Goal: Check status

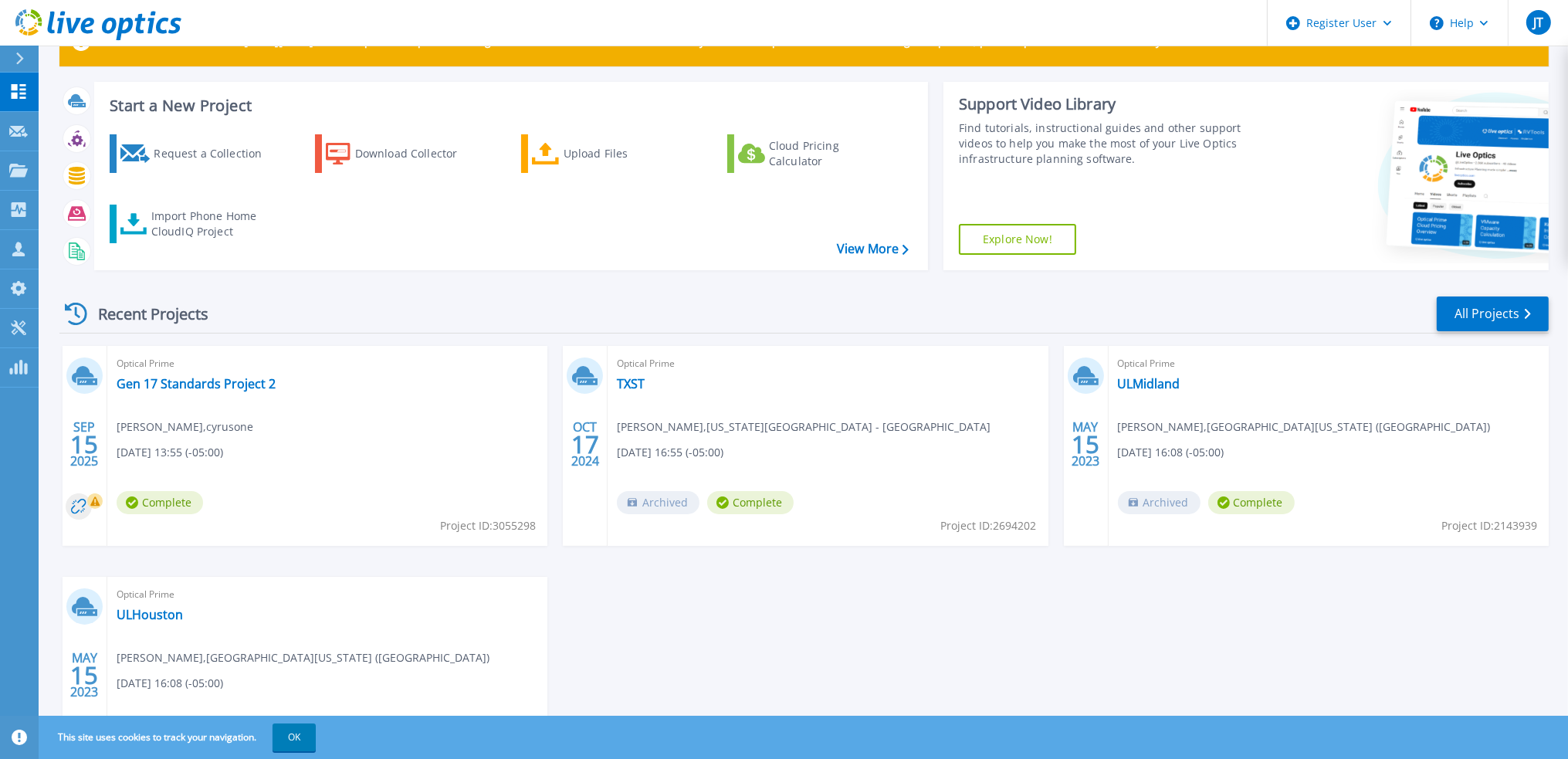
scroll to position [77, 0]
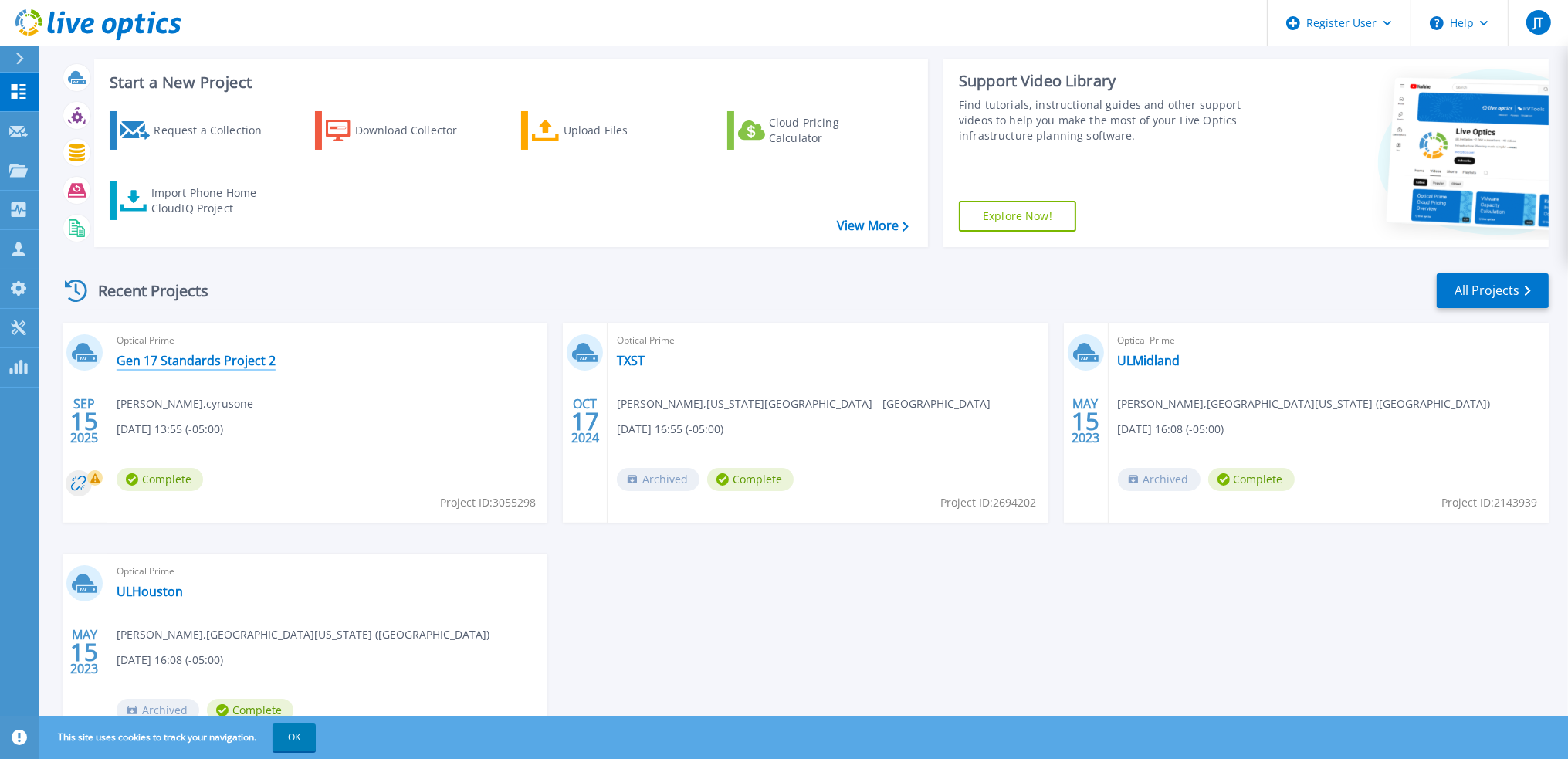
click at [176, 359] on link "Gen 17 Standards Project 2" at bounding box center [196, 360] width 159 height 15
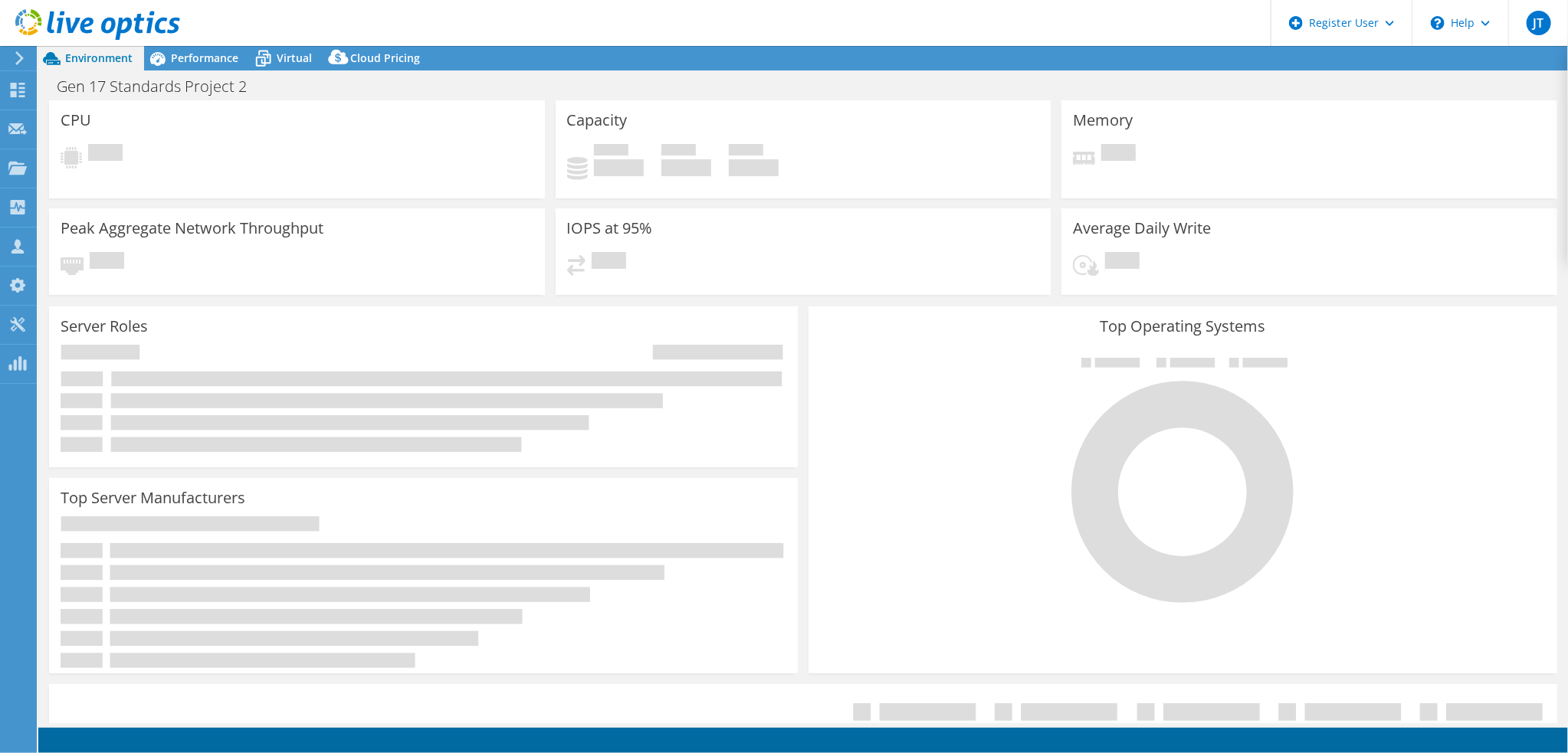
select select "USD"
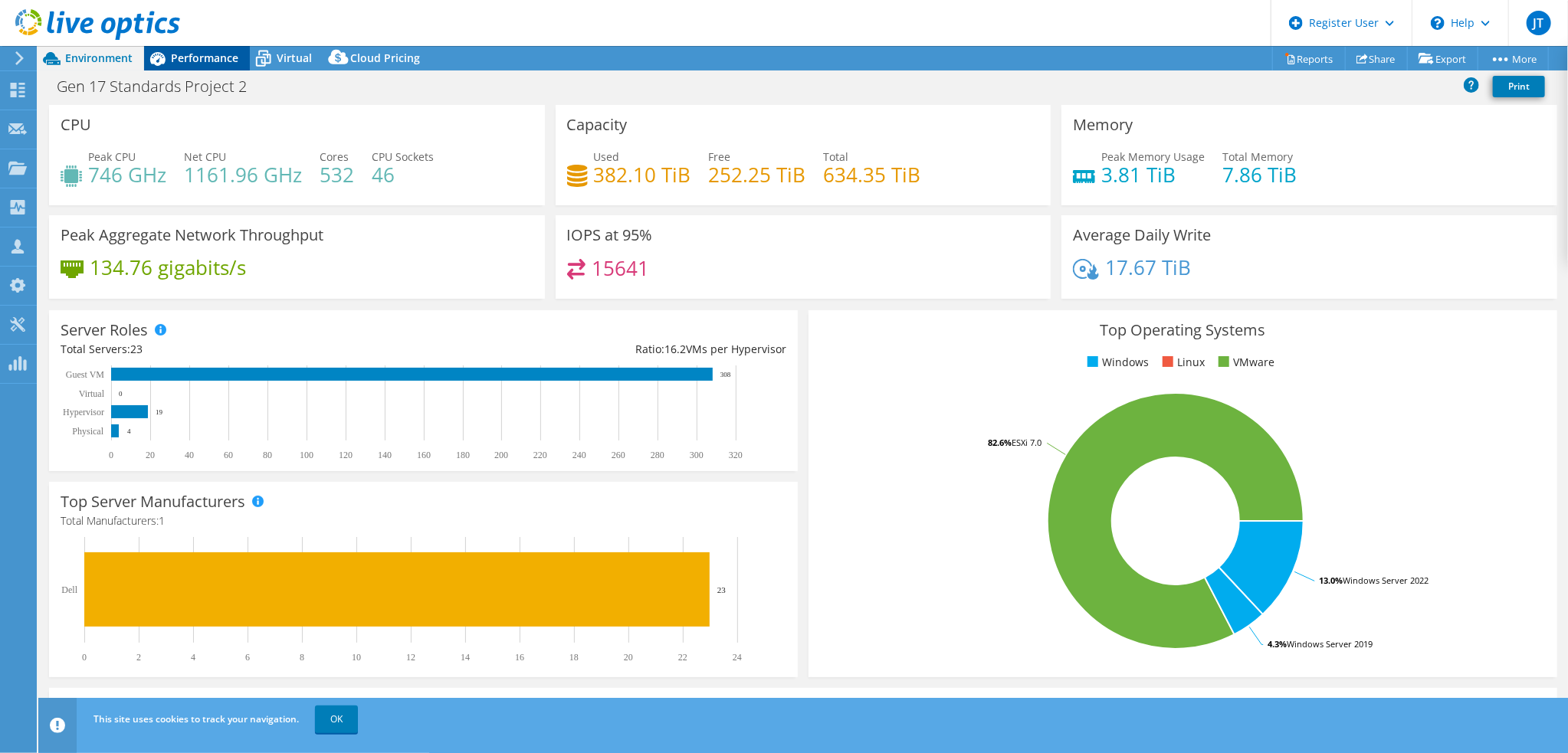
click at [212, 55] on span "Performance" at bounding box center [204, 58] width 68 height 15
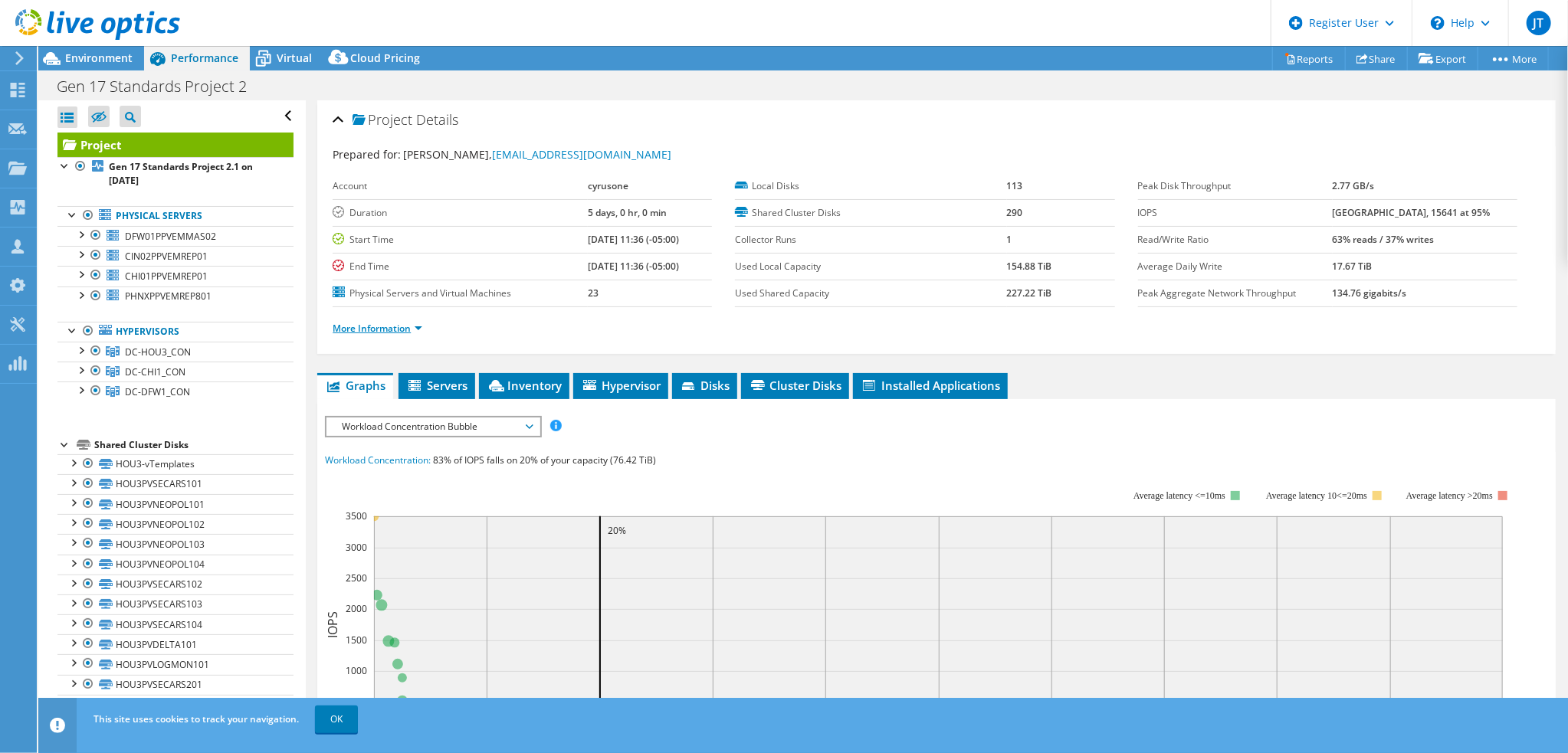
click at [362, 323] on link "More Information" at bounding box center [377, 328] width 90 height 13
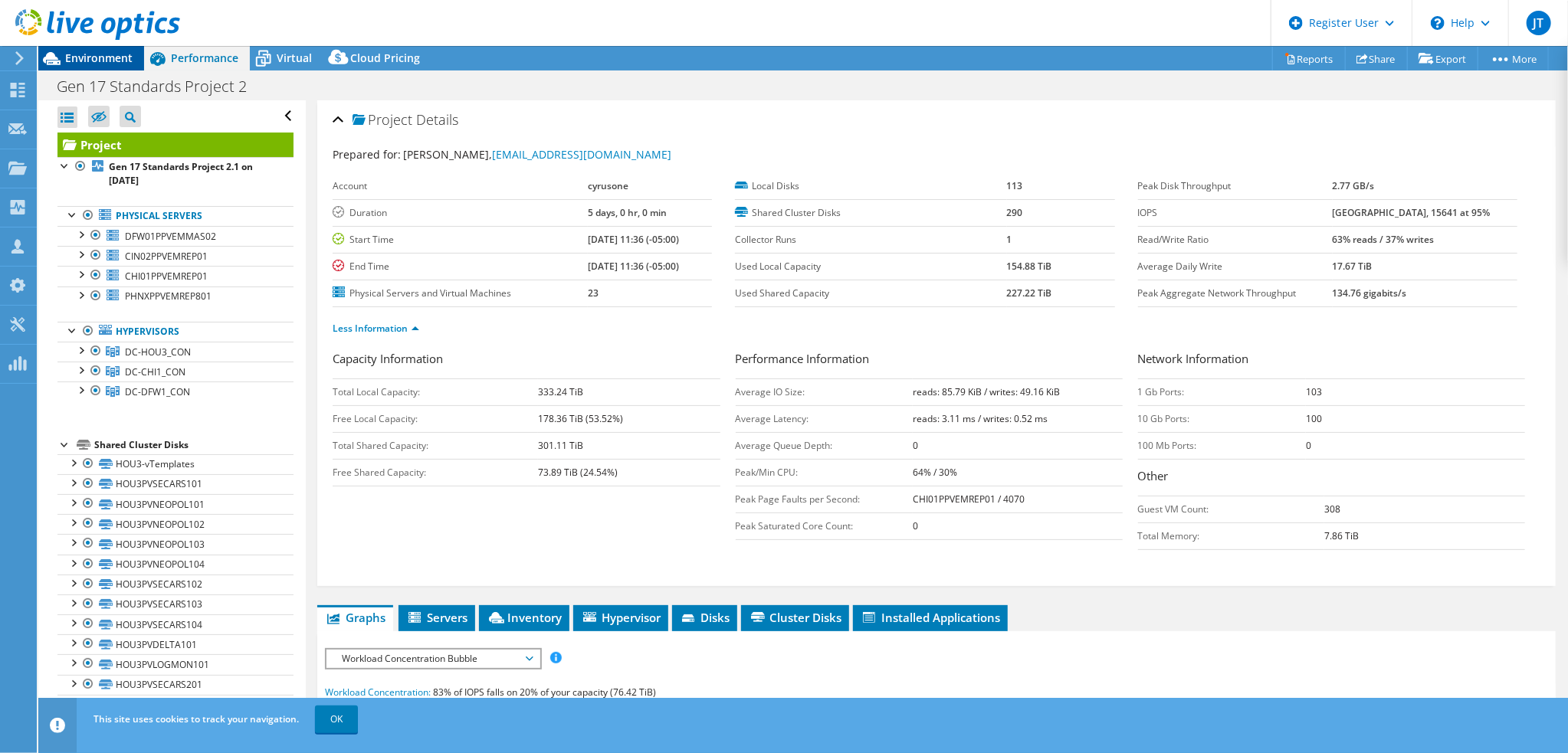
click at [92, 58] on span "Environment" at bounding box center [98, 58] width 68 height 15
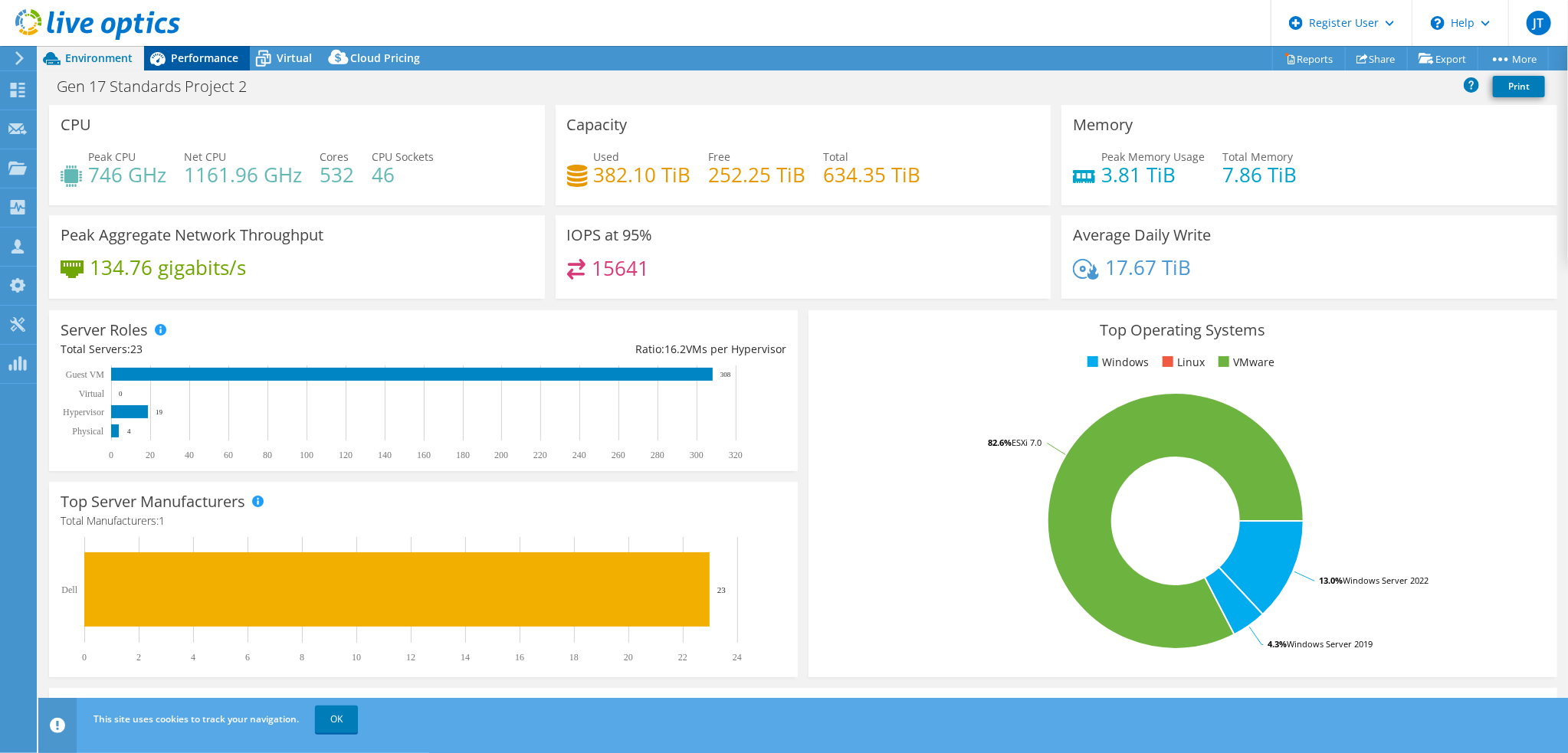
click at [199, 58] on span "Performance" at bounding box center [204, 58] width 68 height 15
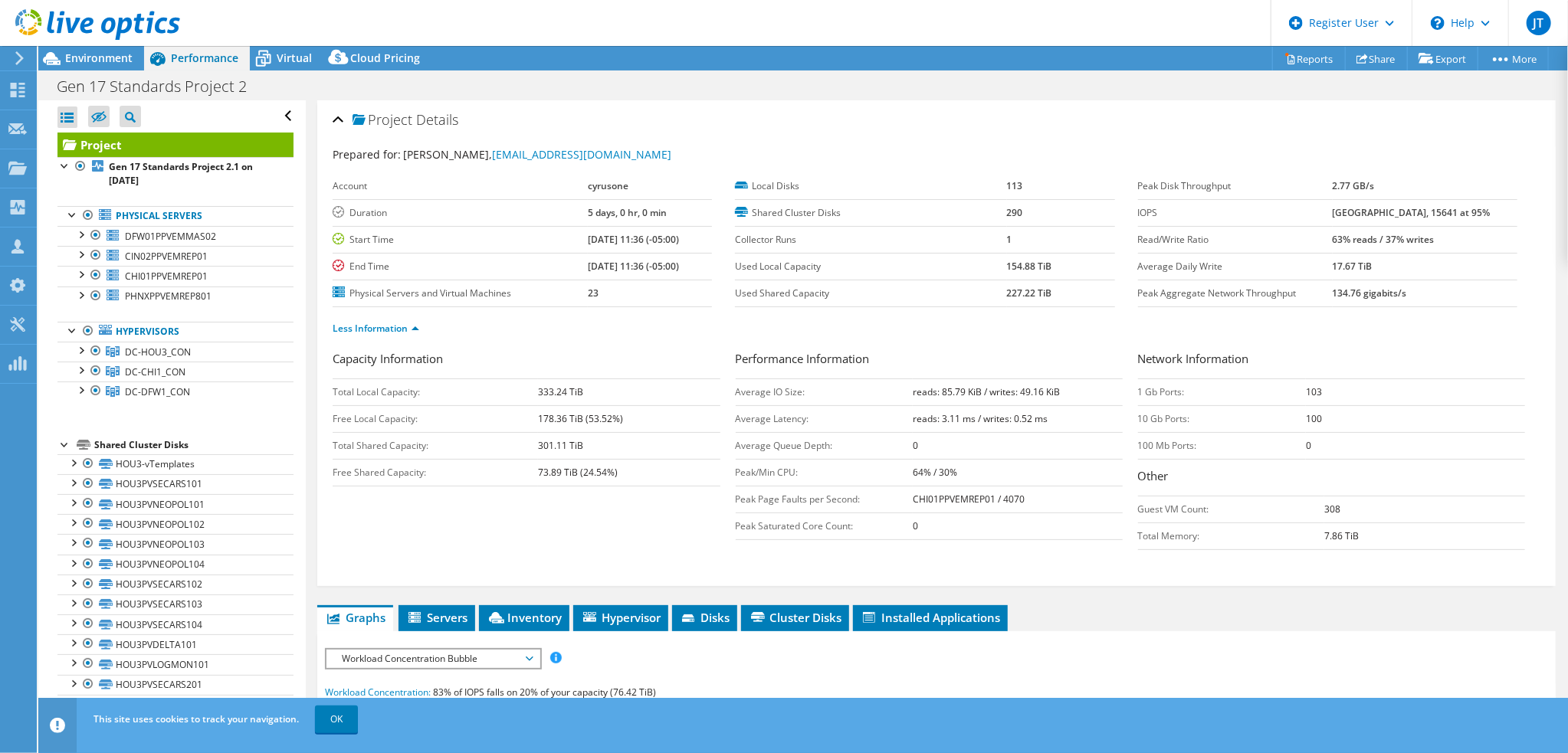
click at [718, 83] on div "Gen 17 Standards Project 2 Print" at bounding box center [803, 86] width 1530 height 29
click at [757, 82] on div "Gen 17 Standards Project 2 Print" at bounding box center [803, 86] width 1530 height 29
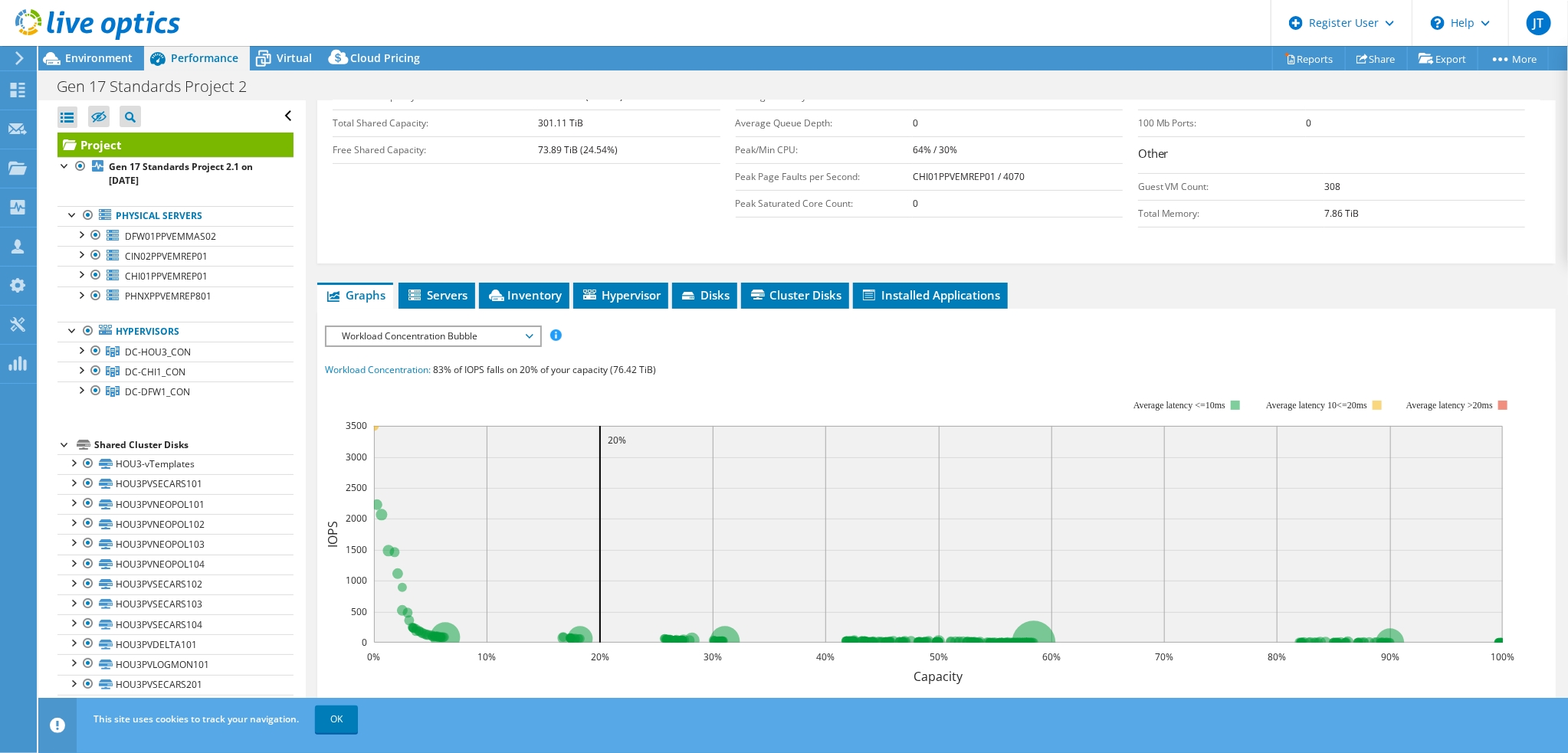
scroll to position [383, 0]
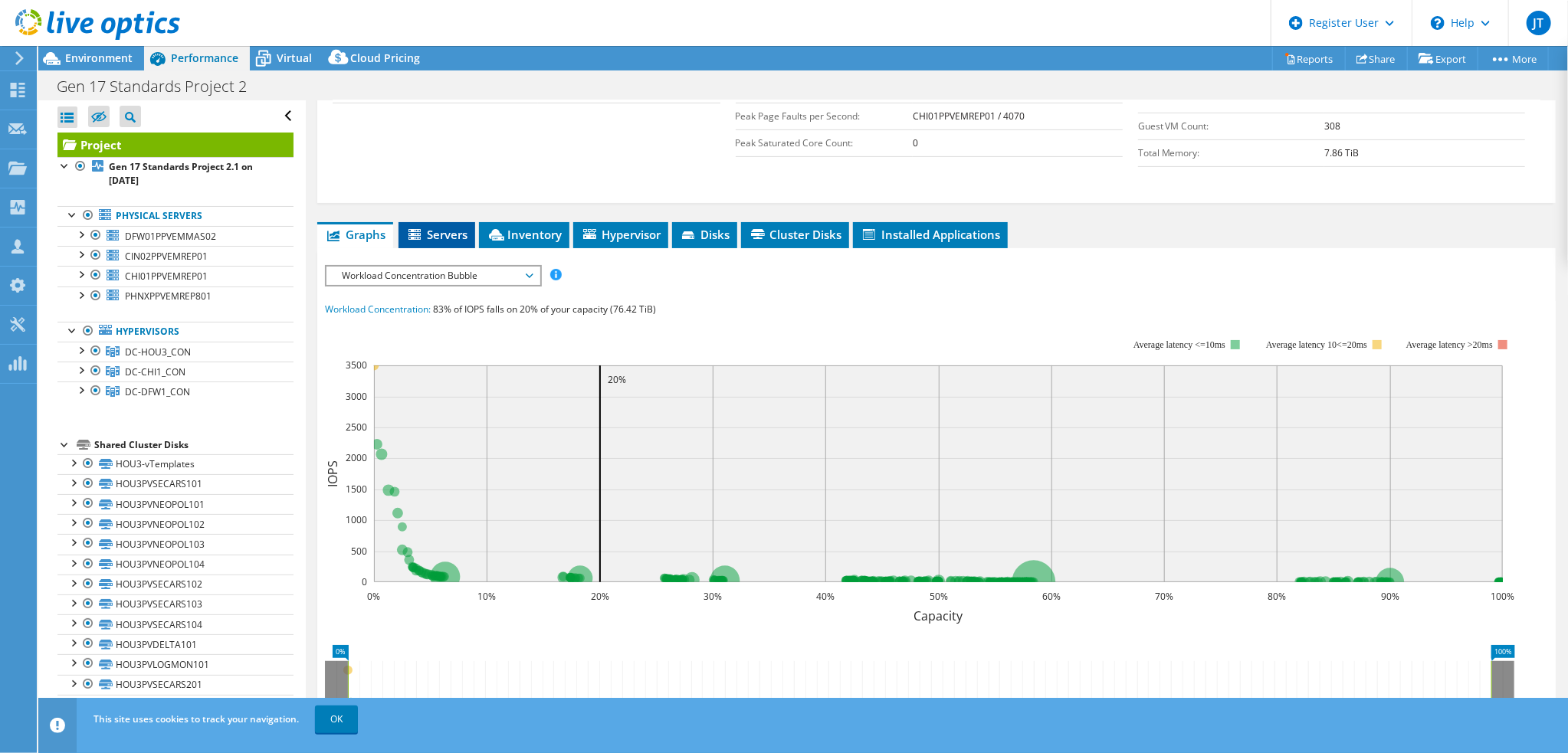
click at [455, 233] on span "Servers" at bounding box center [437, 234] width 61 height 15
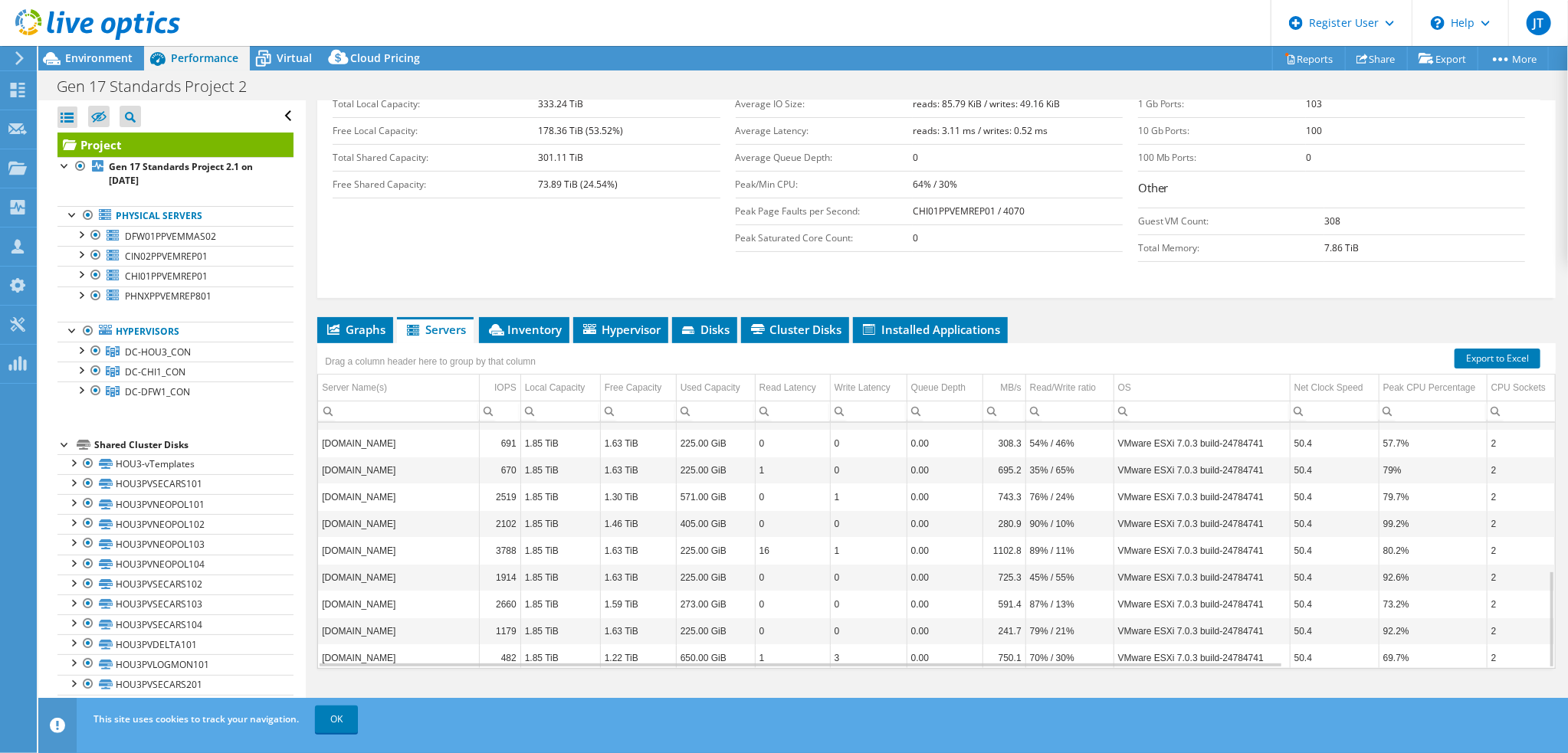
scroll to position [374, 0]
